Goal: Task Accomplishment & Management: Use online tool/utility

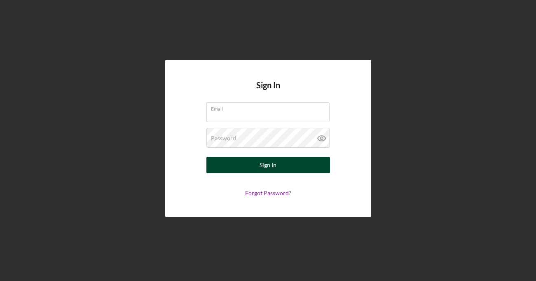
type input "[PERSON_NAME][EMAIL_ADDRESS][PERSON_NAME][DOMAIN_NAME]"
click at [237, 166] on button "Sign In" at bounding box center [268, 165] width 124 height 16
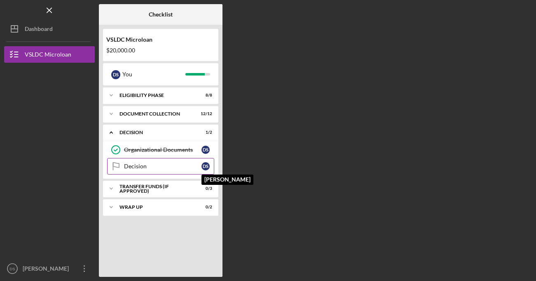
click at [206, 166] on div "D S" at bounding box center [206, 166] width 8 height 8
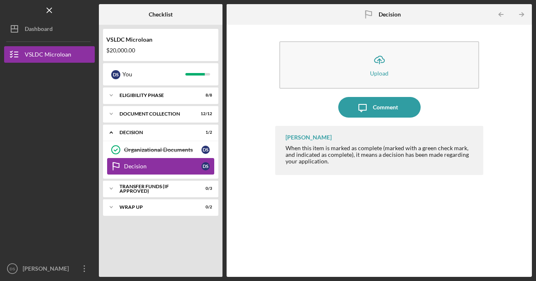
click at [161, 168] on div "Decision" at bounding box center [162, 166] width 77 height 7
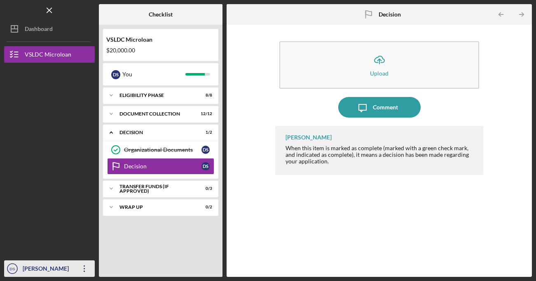
click at [126, 206] on div "Wrap Up" at bounding box center [156, 206] width 72 height 5
click at [207, 185] on div "Icon/Expander Transfer Funds (If Approved) 0 / 3" at bounding box center [160, 188] width 115 height 16
click at [183, 168] on div "Decision" at bounding box center [162, 166] width 77 height 7
click at [14, 268] on text "DS" at bounding box center [11, 268] width 5 height 5
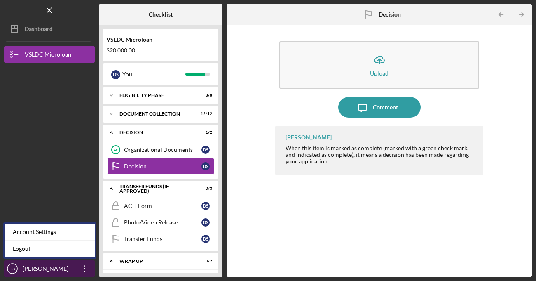
click at [15, 270] on text "DS" at bounding box center [11, 268] width 5 height 5
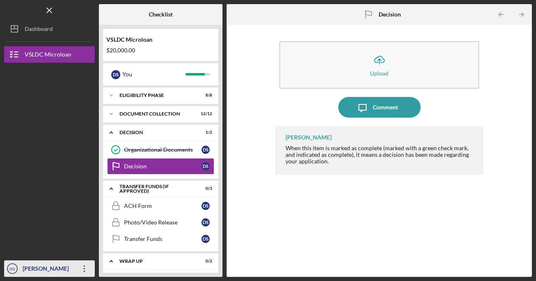
click at [86, 269] on icon "Icon/Overflow" at bounding box center [84, 268] width 21 height 21
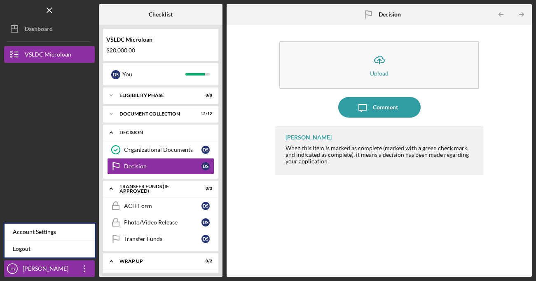
click at [142, 131] on div "Decision" at bounding box center [164, 132] width 89 height 5
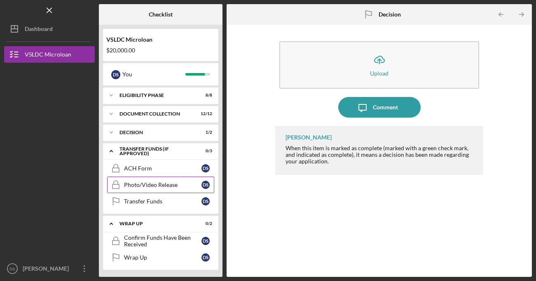
scroll to position [1, 0]
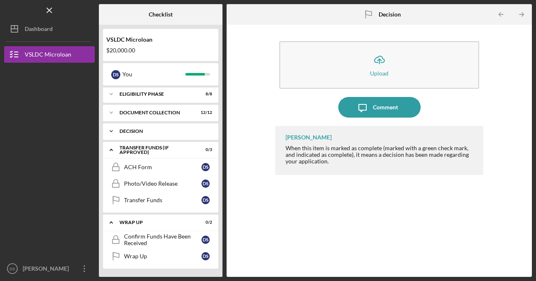
click at [136, 131] on div "Decision" at bounding box center [164, 131] width 89 height 5
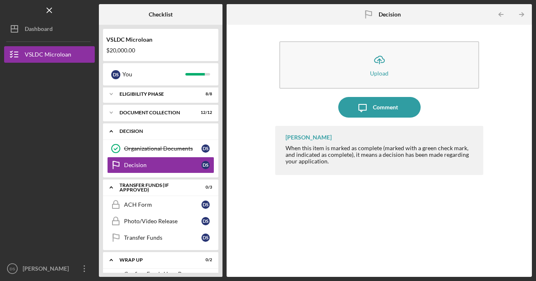
scroll to position [0, 0]
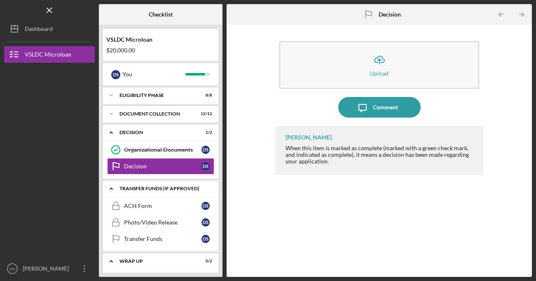
click at [125, 188] on div "Transfer Funds (If Approved)" at bounding box center [164, 188] width 89 height 5
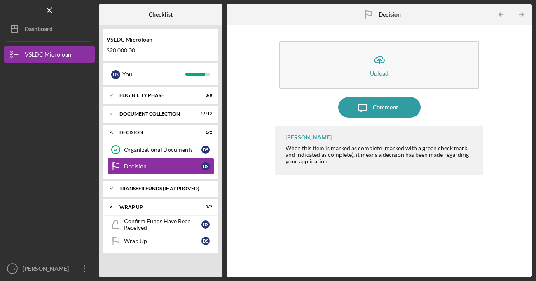
click at [165, 190] on div "Transfer Funds (If Approved)" at bounding box center [164, 188] width 89 height 5
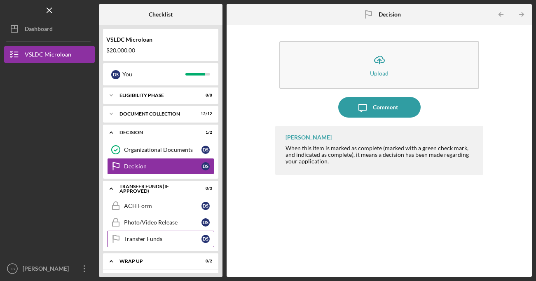
scroll to position [39, 0]
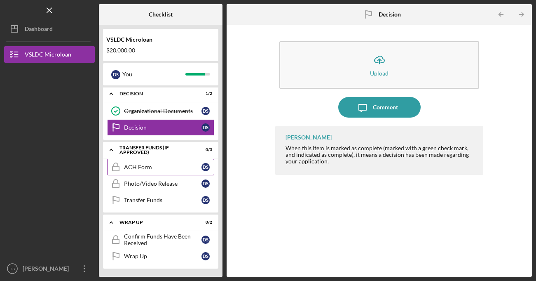
click at [142, 166] on div "ACH Form" at bounding box center [162, 167] width 77 height 7
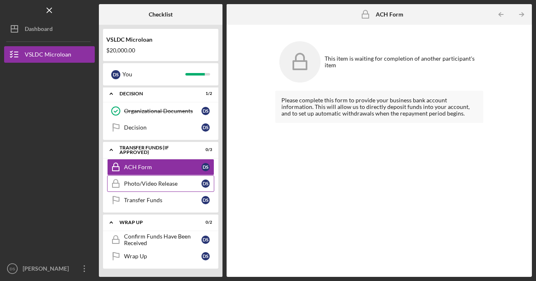
click at [131, 184] on div "Photo/Video Release" at bounding box center [162, 183] width 77 height 7
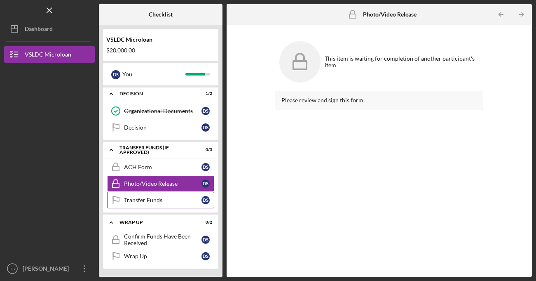
click at [134, 203] on div "Transfer Funds" at bounding box center [162, 200] width 77 height 7
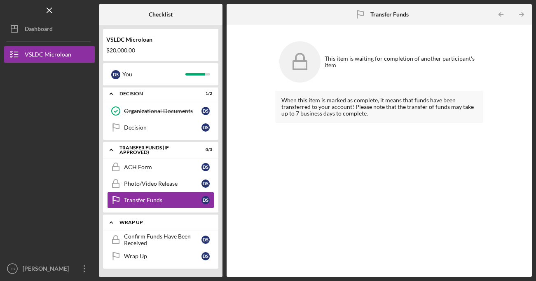
click at [135, 223] on div "Wrap Up" at bounding box center [164, 222] width 89 height 5
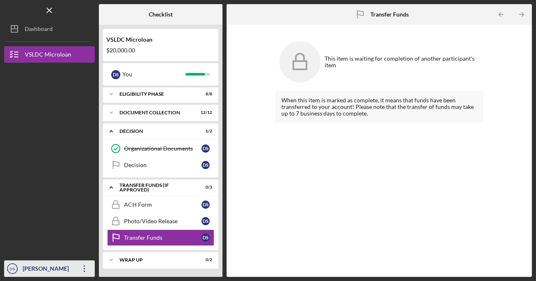
click at [7, 269] on icon "DS" at bounding box center [12, 268] width 16 height 21
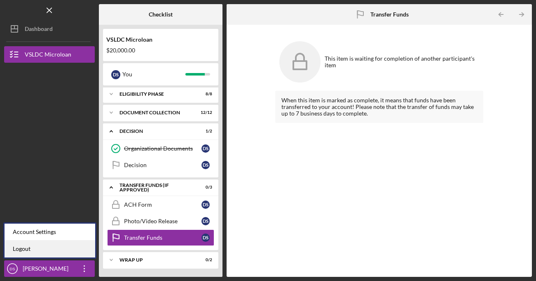
click at [22, 250] on link "Logout" at bounding box center [50, 248] width 91 height 17
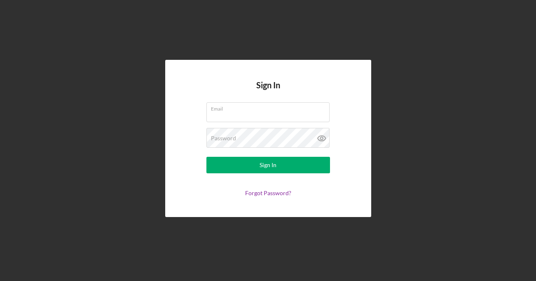
type input "[PERSON_NAME][EMAIL_ADDRESS][PERSON_NAME][DOMAIN_NAME]"
